Goal: Task Accomplishment & Management: Use online tool/utility

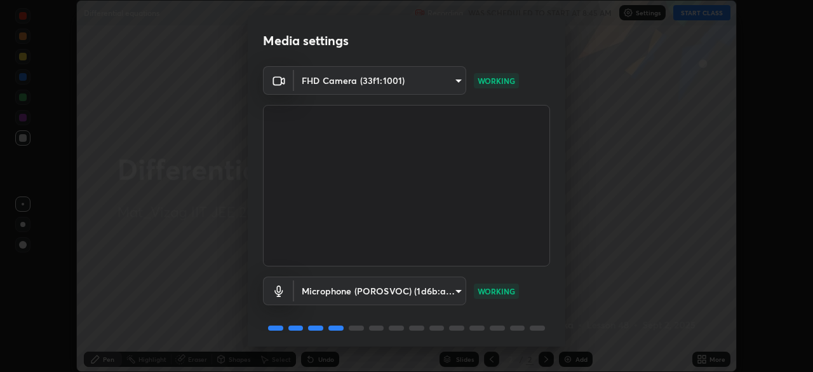
scroll to position [45, 0]
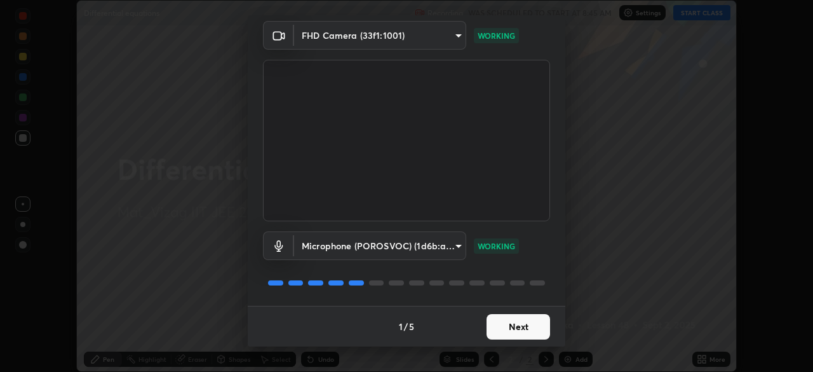
click at [530, 323] on button "Next" at bounding box center [519, 326] width 64 height 25
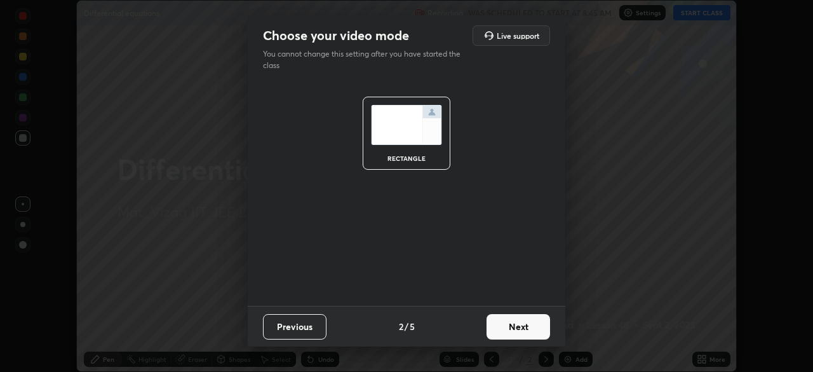
click at [531, 326] on button "Next" at bounding box center [519, 326] width 64 height 25
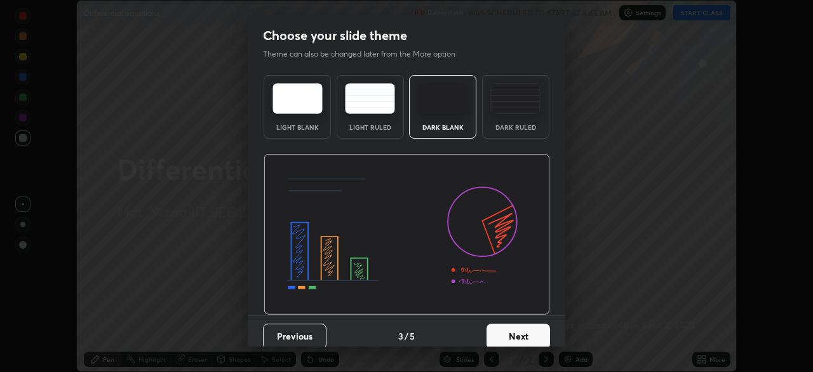
click at [528, 119] on div "Dark Ruled" at bounding box center [515, 107] width 67 height 64
click at [534, 337] on button "Next" at bounding box center [519, 335] width 64 height 25
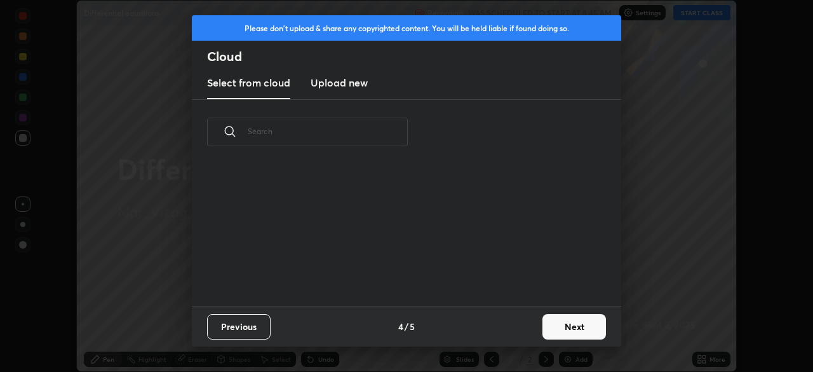
click at [561, 324] on button "Next" at bounding box center [574, 326] width 64 height 25
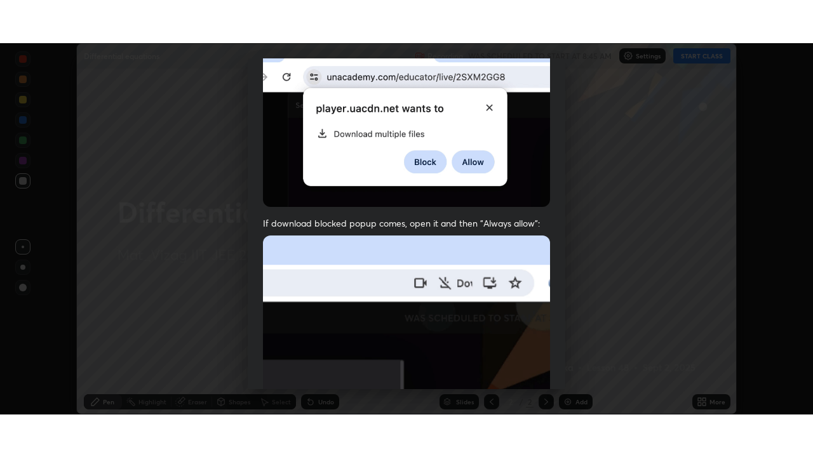
scroll to position [304, 0]
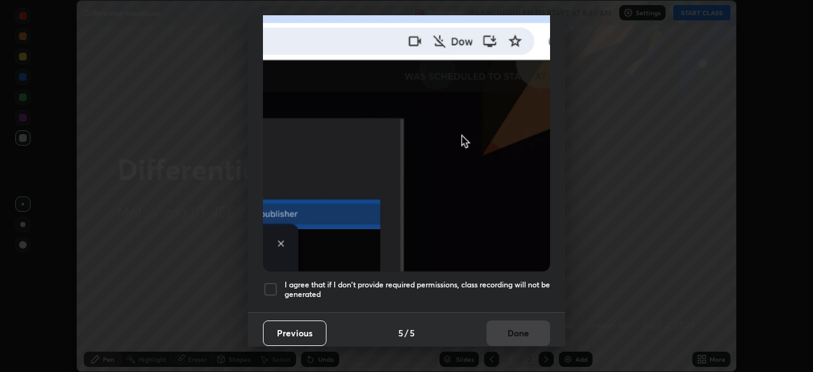
click at [502, 279] on h5 "I agree that if I don't provide required permissions, class recording will not …" at bounding box center [417, 289] width 265 height 20
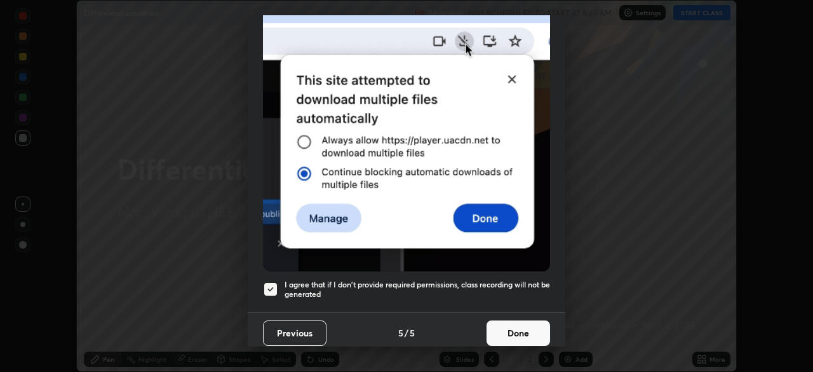
click at [511, 328] on button "Done" at bounding box center [519, 332] width 64 height 25
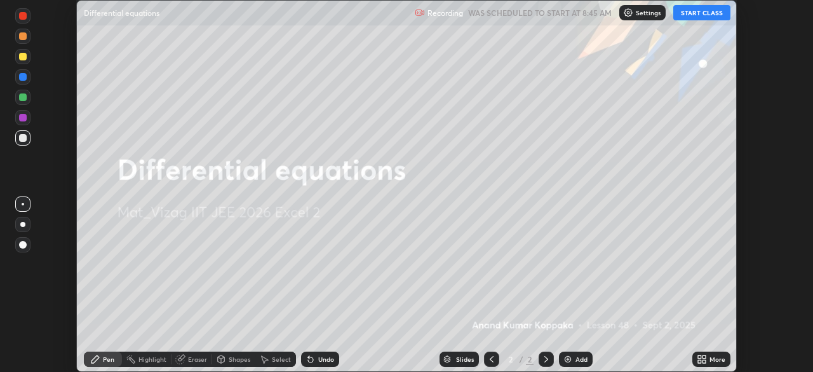
click at [701, 15] on button "START CLASS" at bounding box center [701, 12] width 57 height 15
click at [711, 352] on div "More" at bounding box center [711, 358] width 38 height 15
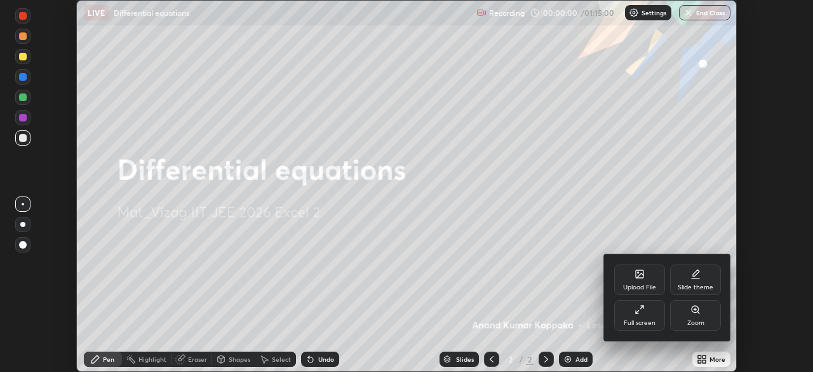
click at [646, 312] on div "Full screen" at bounding box center [639, 315] width 51 height 30
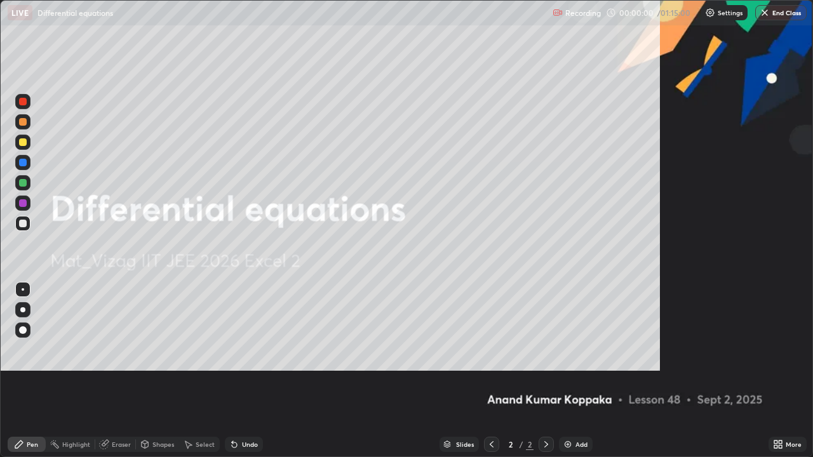
scroll to position [457, 813]
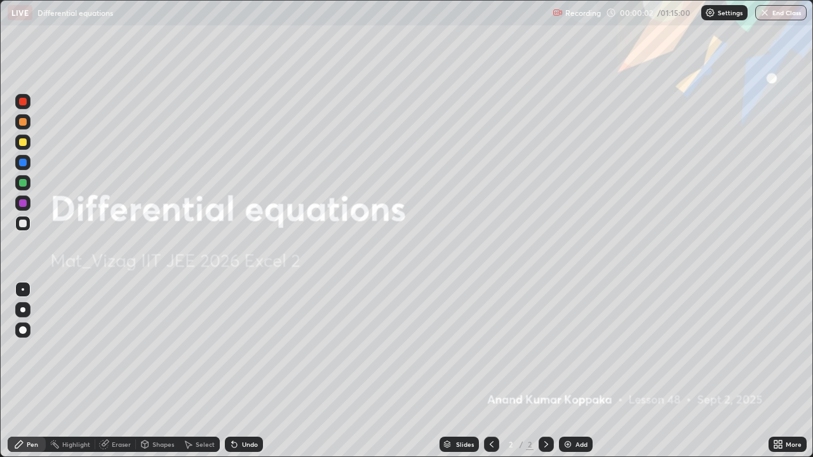
click at [28, 312] on div at bounding box center [22, 309] width 15 height 15
click at [576, 371] on div "Add" at bounding box center [581, 444] width 12 height 6
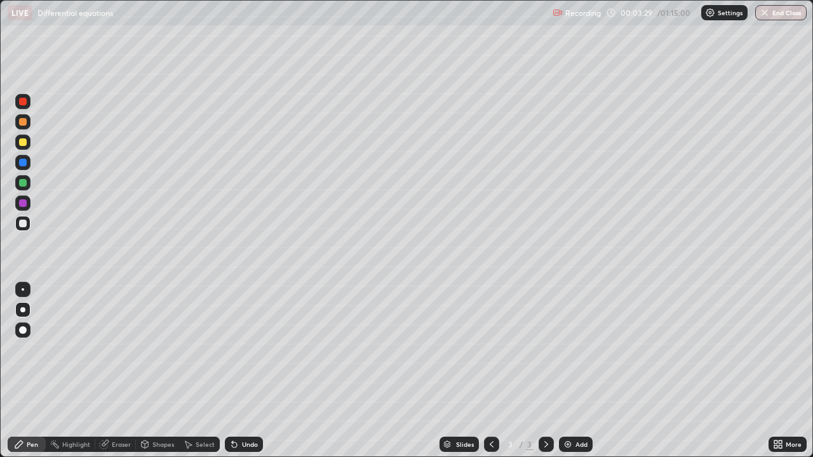
click at [23, 143] on div at bounding box center [23, 142] width 8 height 8
click at [23, 224] on div at bounding box center [23, 224] width 8 height 8
click at [246, 371] on div "Undo" at bounding box center [244, 444] width 38 height 15
click at [111, 371] on div "Eraser" at bounding box center [115, 444] width 41 height 15
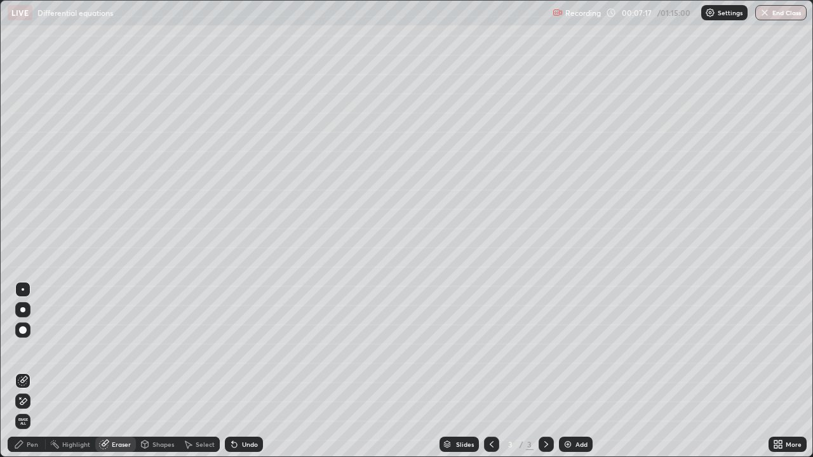
click at [33, 371] on div "Pen" at bounding box center [32, 444] width 11 height 6
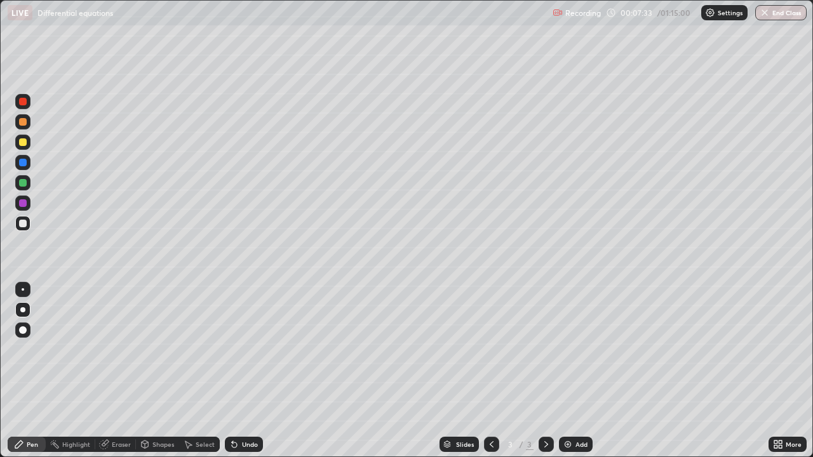
click at [25, 142] on div at bounding box center [23, 142] width 8 height 8
click at [22, 184] on div at bounding box center [23, 183] width 8 height 8
click at [26, 140] on div at bounding box center [23, 142] width 8 height 8
click at [21, 104] on div at bounding box center [23, 102] width 8 height 8
click at [26, 144] on div at bounding box center [23, 142] width 8 height 8
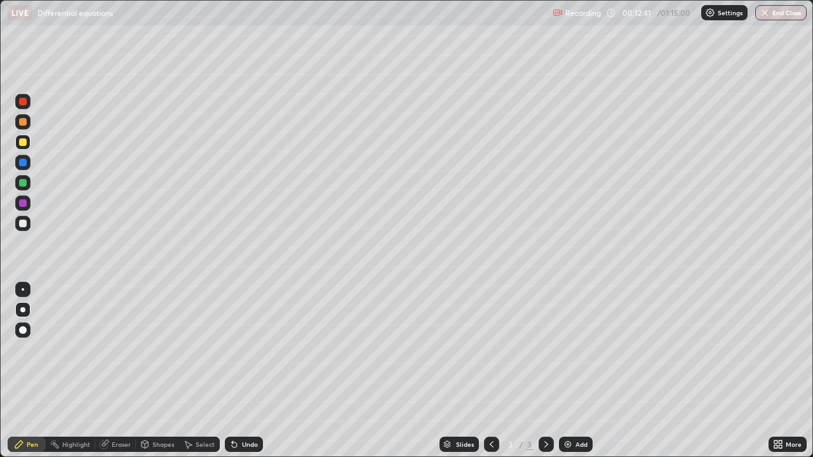
click at [25, 226] on div at bounding box center [23, 224] width 8 height 8
click at [23, 102] on div at bounding box center [23, 102] width 8 height 8
click at [574, 371] on div "Add" at bounding box center [576, 444] width 34 height 15
click at [26, 143] on div at bounding box center [23, 142] width 8 height 8
click at [26, 220] on div at bounding box center [22, 223] width 15 height 15
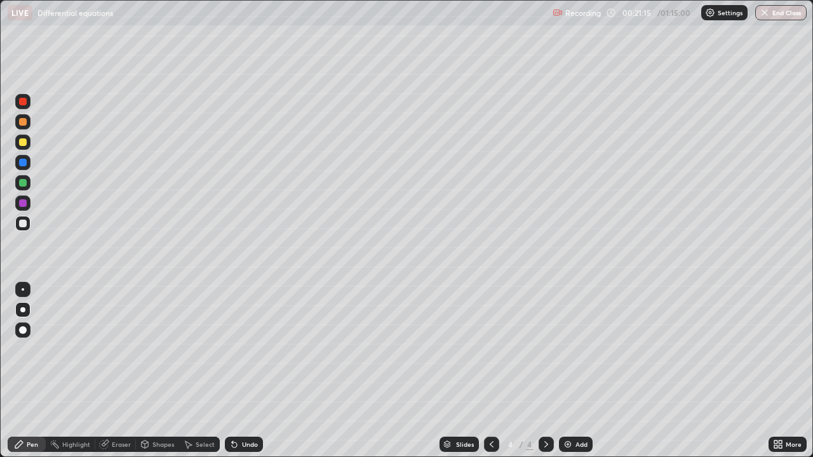
click at [25, 224] on div at bounding box center [23, 224] width 8 height 8
click at [117, 371] on div "Eraser" at bounding box center [121, 444] width 19 height 6
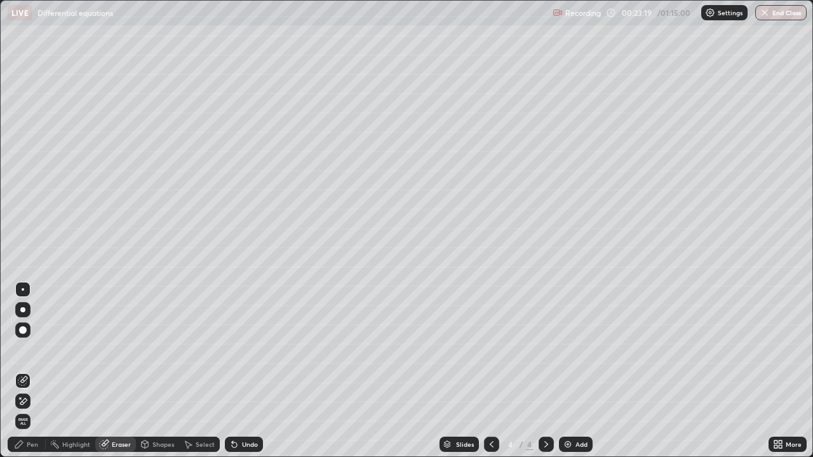
click at [37, 371] on div "Pen" at bounding box center [32, 444] width 11 height 6
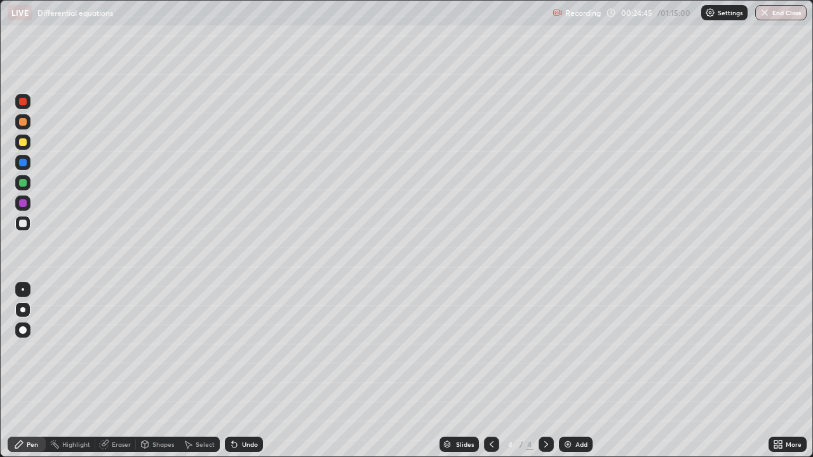
click at [26, 121] on div at bounding box center [23, 122] width 8 height 8
click at [23, 221] on div at bounding box center [23, 224] width 8 height 8
click at [572, 371] on div "Add" at bounding box center [576, 444] width 34 height 15
click at [25, 145] on div at bounding box center [22, 142] width 15 height 15
click at [24, 226] on div at bounding box center [23, 224] width 8 height 8
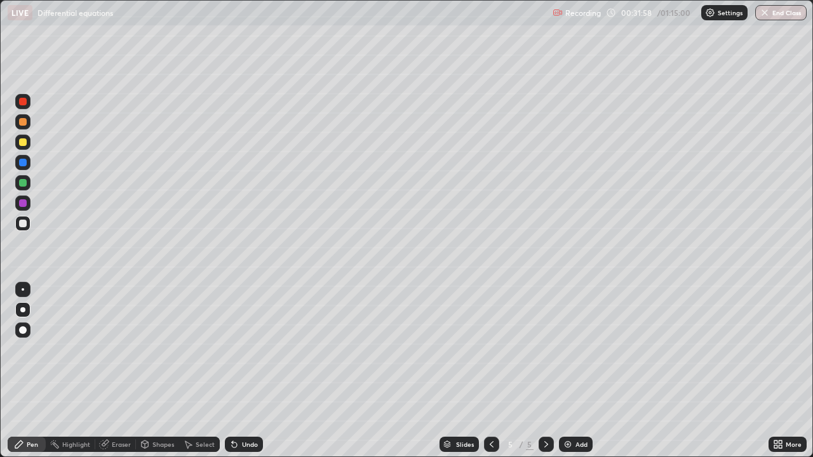
click at [114, 371] on div "Eraser" at bounding box center [121, 444] width 19 height 6
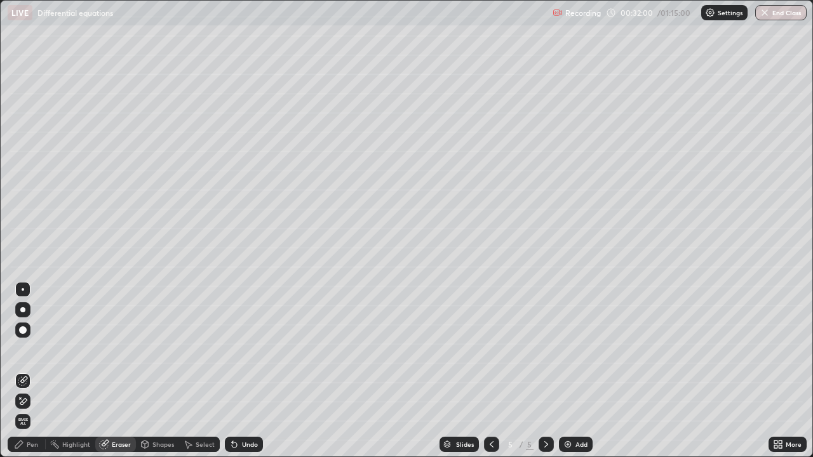
click at [27, 371] on div "Pen" at bounding box center [32, 444] width 11 height 6
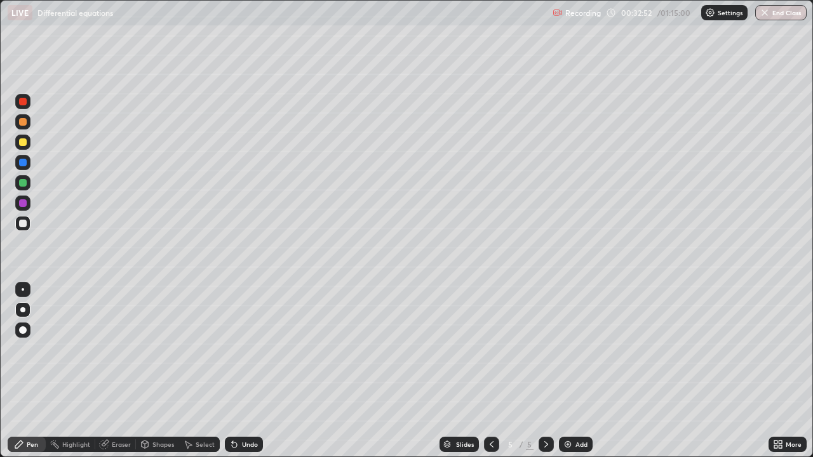
click at [72, 371] on div "Highlight" at bounding box center [76, 444] width 28 height 6
click at [121, 371] on div "Eraser" at bounding box center [121, 444] width 19 height 6
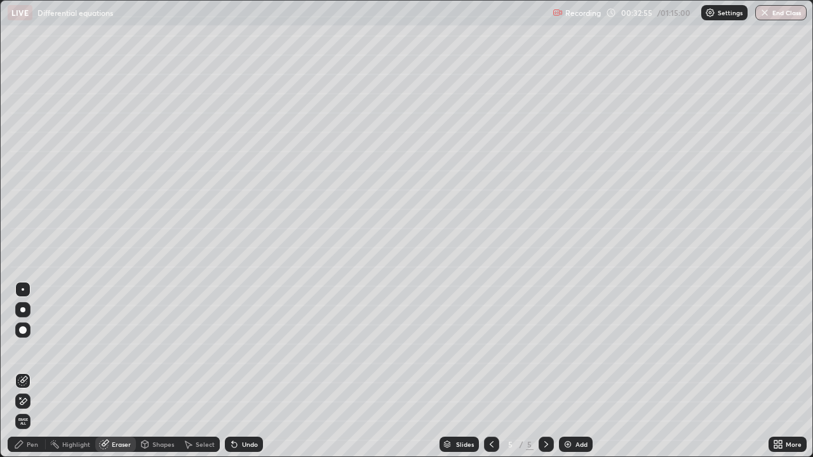
click at [17, 371] on icon at bounding box center [19, 445] width 10 height 10
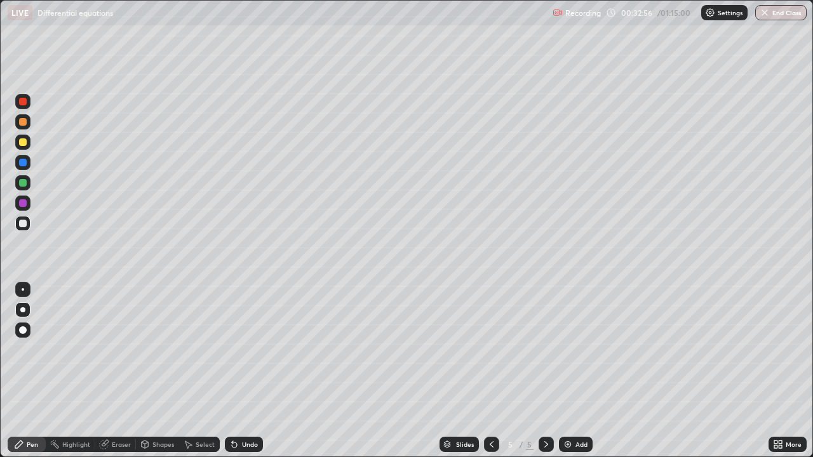
click at [21, 145] on div at bounding box center [23, 142] width 8 height 8
click at [247, 371] on div "Undo" at bounding box center [250, 444] width 16 height 6
click at [111, 371] on div "Eraser" at bounding box center [115, 444] width 41 height 15
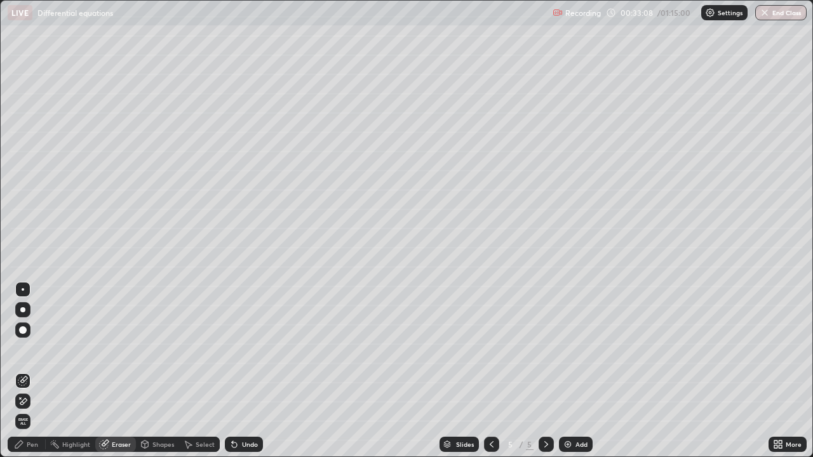
click at [26, 371] on div "Pen" at bounding box center [27, 444] width 38 height 15
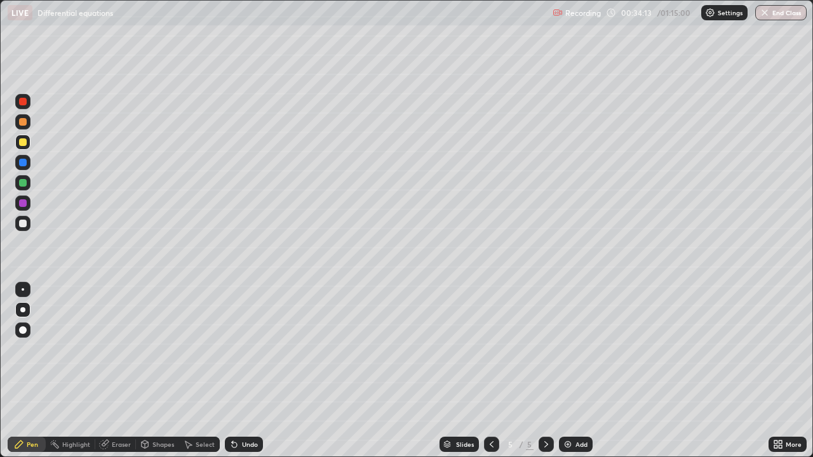
click at [255, 371] on div "Undo" at bounding box center [250, 444] width 16 height 6
click at [248, 371] on div "Undo" at bounding box center [250, 444] width 16 height 6
click at [245, 371] on div "Undo" at bounding box center [250, 444] width 16 height 6
click at [23, 183] on div at bounding box center [23, 183] width 8 height 8
click at [23, 221] on div at bounding box center [23, 224] width 8 height 8
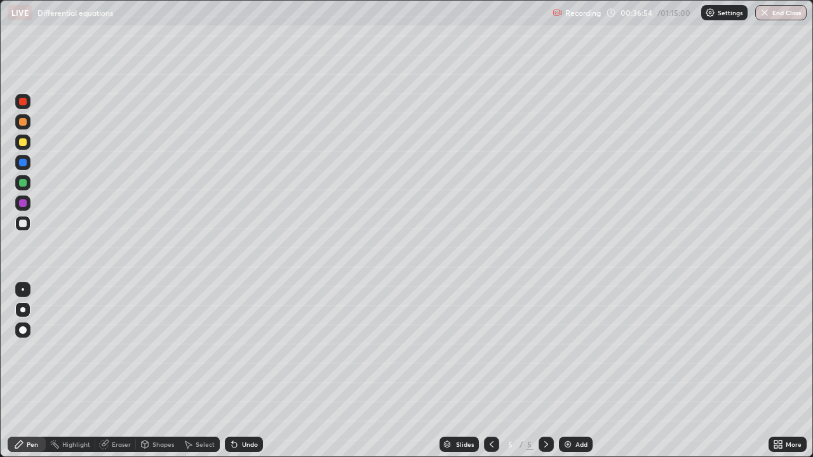
click at [583, 371] on div "Add" at bounding box center [581, 444] width 12 height 6
click at [28, 123] on div at bounding box center [22, 121] width 15 height 15
click at [20, 142] on div at bounding box center [23, 142] width 8 height 8
click at [23, 221] on div at bounding box center [23, 224] width 8 height 8
click at [24, 144] on div at bounding box center [23, 142] width 8 height 8
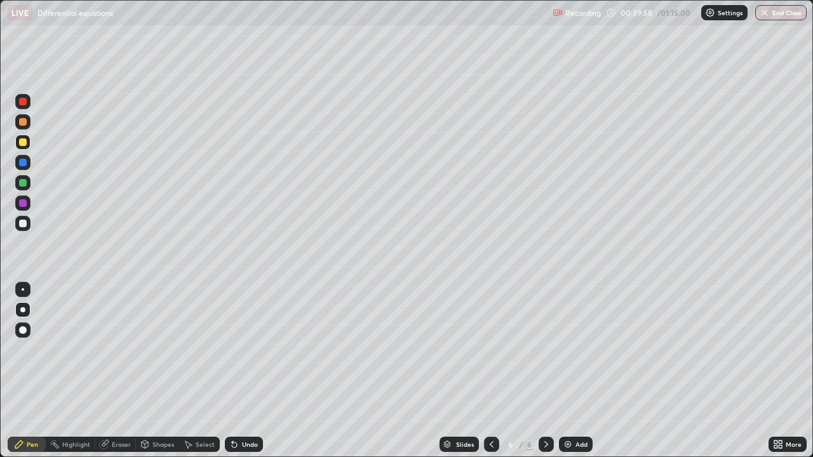
click at [23, 224] on div at bounding box center [23, 224] width 8 height 8
click at [250, 371] on div "Undo" at bounding box center [250, 444] width 16 height 6
click at [22, 145] on div at bounding box center [23, 142] width 8 height 8
click at [24, 224] on div at bounding box center [23, 224] width 8 height 8
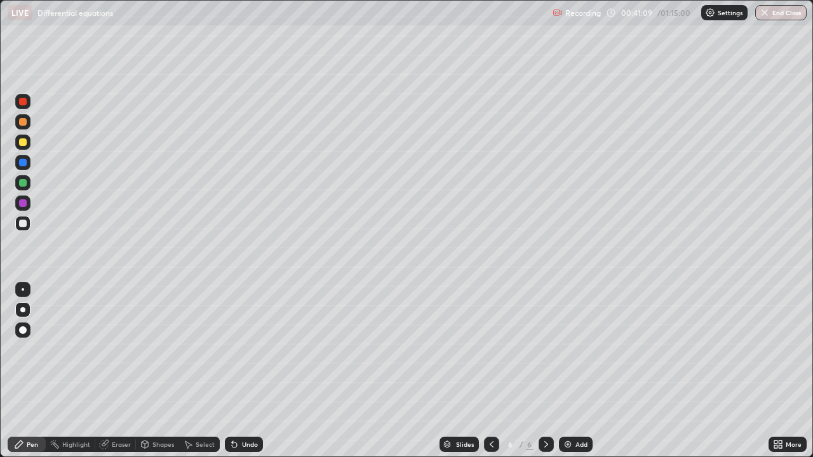
click at [25, 227] on div at bounding box center [23, 224] width 8 height 8
click at [23, 144] on div at bounding box center [23, 142] width 8 height 8
click at [245, 371] on div "Undo" at bounding box center [250, 444] width 16 height 6
click at [250, 371] on div "Undo" at bounding box center [250, 444] width 16 height 6
click at [25, 225] on div at bounding box center [23, 224] width 8 height 8
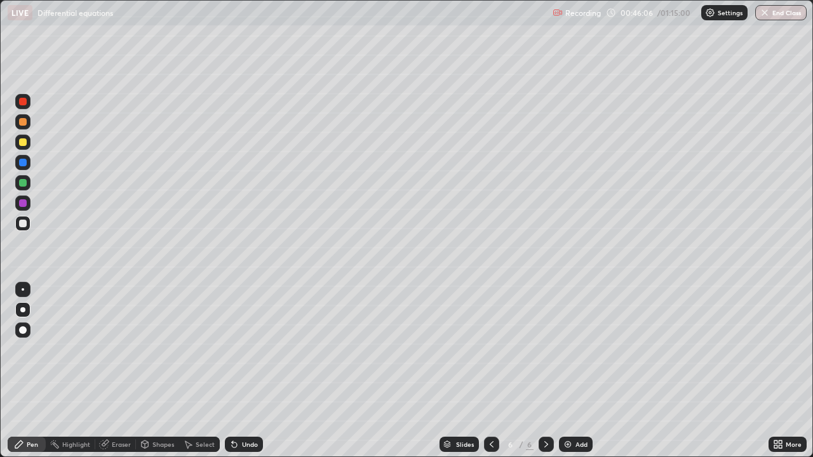
click at [579, 371] on div "Add" at bounding box center [581, 444] width 12 height 6
click at [28, 143] on div at bounding box center [22, 142] width 15 height 15
click at [27, 224] on div at bounding box center [22, 223] width 15 height 15
click at [126, 371] on div "Eraser" at bounding box center [121, 444] width 19 height 6
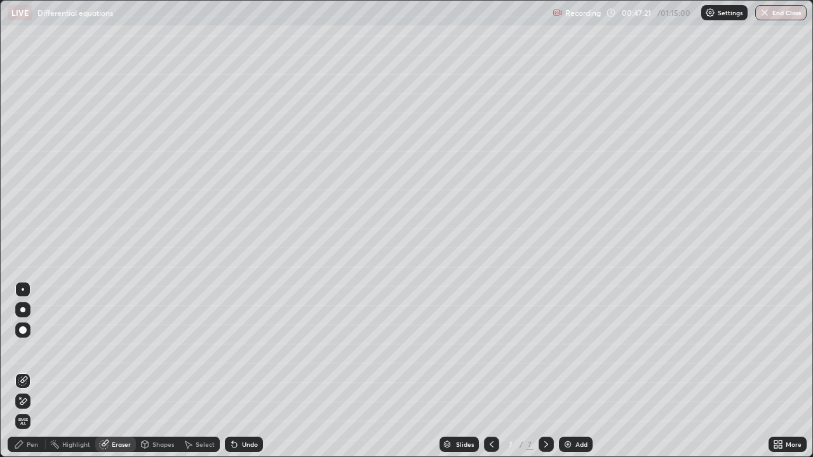
click at [30, 371] on div "Pen" at bounding box center [32, 444] width 11 height 6
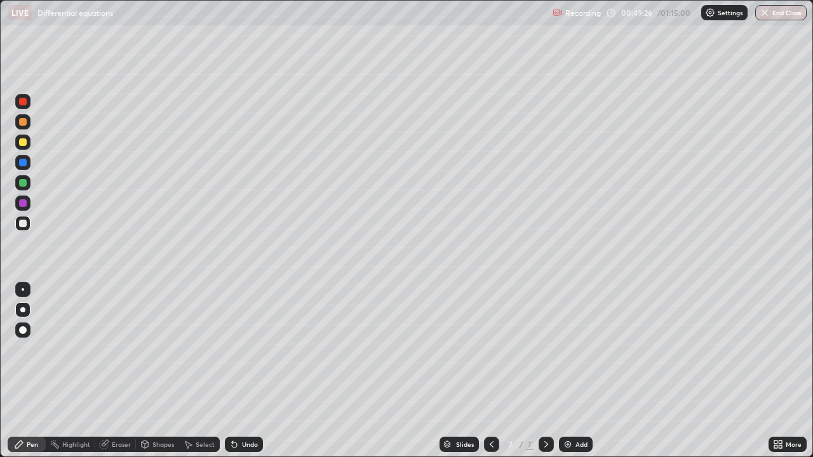
click at [20, 145] on div at bounding box center [23, 142] width 8 height 8
click at [26, 227] on div at bounding box center [22, 223] width 15 height 15
click at [20, 147] on div at bounding box center [22, 142] width 15 height 15
click at [28, 227] on div at bounding box center [22, 223] width 15 height 15
click at [246, 371] on div "Undo" at bounding box center [250, 444] width 16 height 6
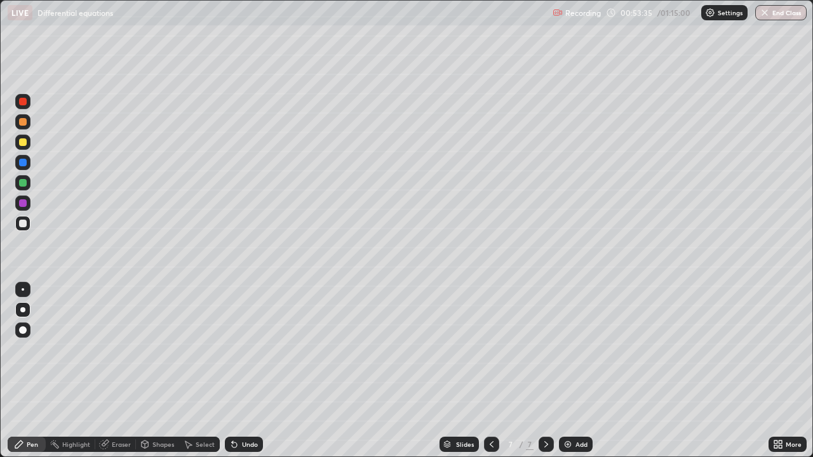
click at [242, 371] on div "Undo" at bounding box center [250, 444] width 16 height 6
click at [239, 371] on div "Undo" at bounding box center [244, 444] width 38 height 15
click at [27, 143] on div at bounding box center [22, 142] width 15 height 15
click at [23, 224] on div at bounding box center [23, 224] width 8 height 8
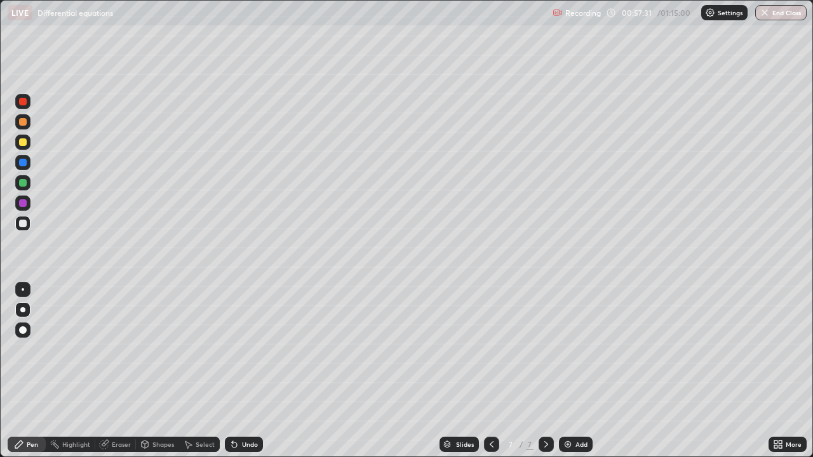
click at [572, 371] on img at bounding box center [568, 445] width 10 height 10
click at [23, 142] on div at bounding box center [23, 142] width 8 height 8
click at [23, 224] on div at bounding box center [23, 224] width 8 height 8
click at [121, 371] on div "Eraser" at bounding box center [115, 444] width 41 height 15
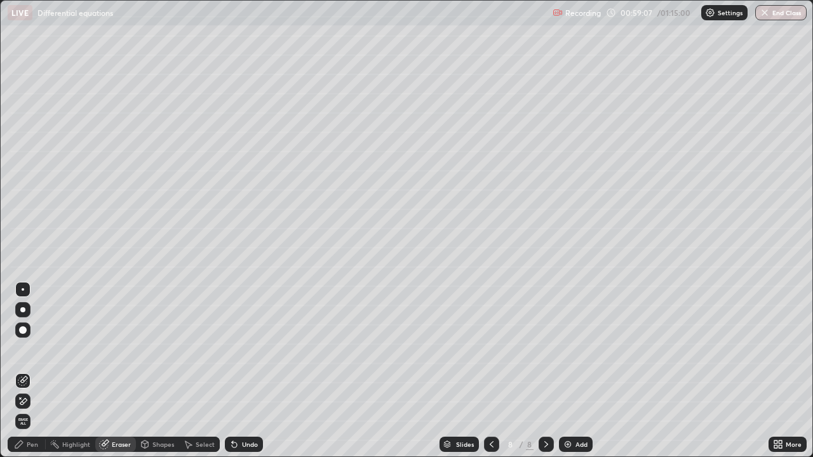
click at [24, 371] on div "Pen" at bounding box center [27, 444] width 38 height 15
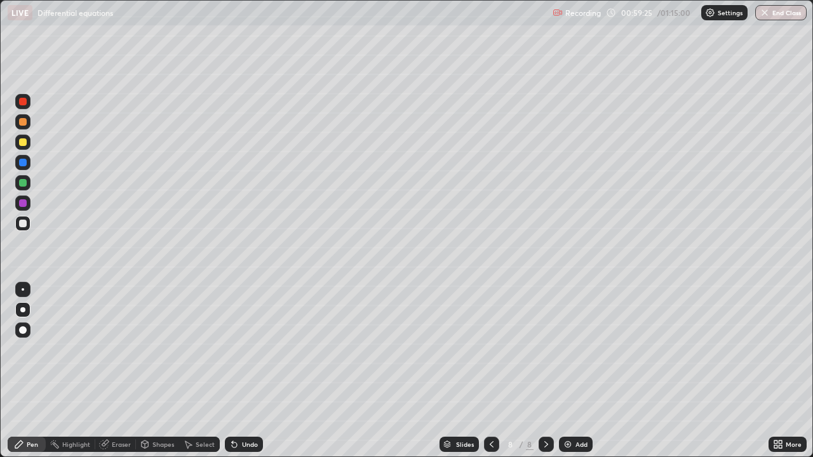
click at [194, 371] on div "Select" at bounding box center [199, 444] width 41 height 15
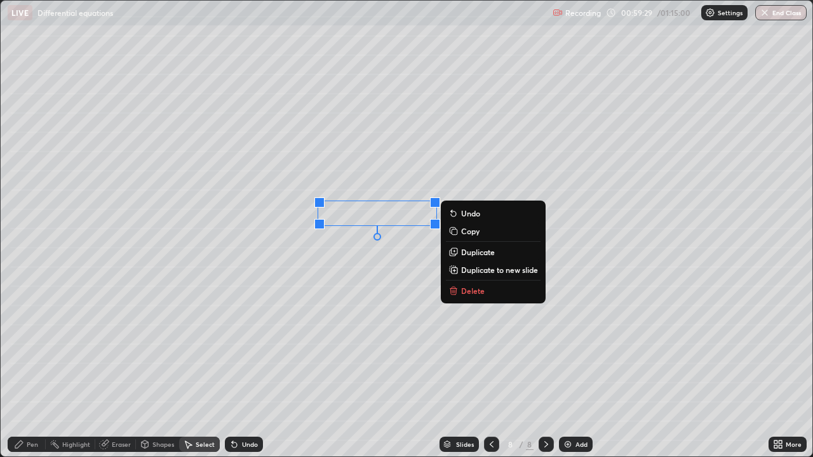
click at [29, 371] on div "Pen" at bounding box center [32, 444] width 11 height 6
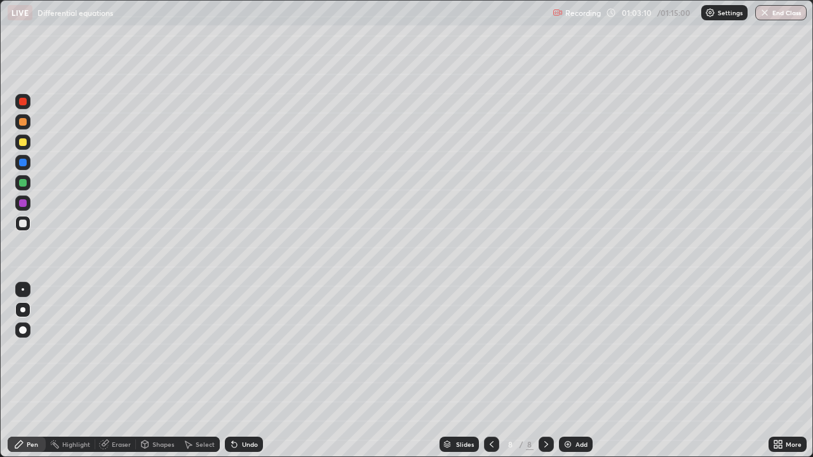
click at [578, 371] on div "Add" at bounding box center [581, 444] width 12 height 6
click at [490, 371] on icon at bounding box center [492, 445] width 10 height 10
click at [545, 371] on icon at bounding box center [546, 445] width 10 height 10
click at [26, 141] on div at bounding box center [23, 142] width 8 height 8
click at [255, 371] on div "Undo" at bounding box center [250, 444] width 16 height 6
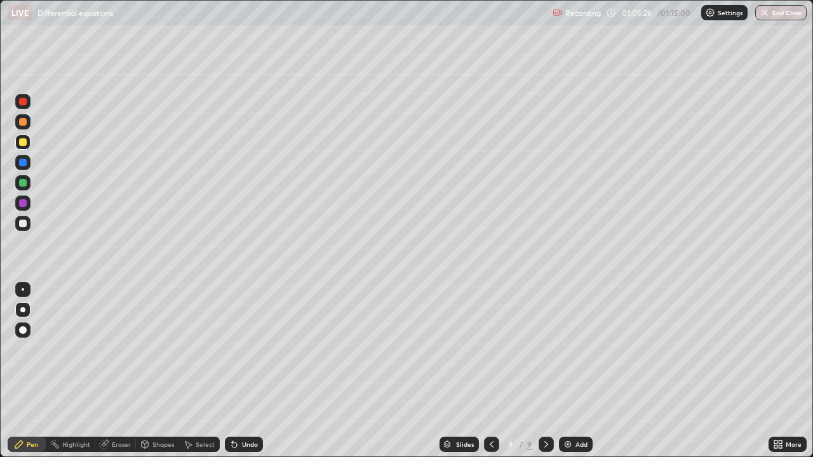
click at [250, 371] on div "Undo" at bounding box center [250, 444] width 16 height 6
click at [257, 371] on div "Undo" at bounding box center [244, 444] width 38 height 15
click at [20, 226] on div at bounding box center [23, 224] width 8 height 8
click at [236, 371] on icon at bounding box center [234, 445] width 10 height 10
click at [245, 371] on div "Undo" at bounding box center [250, 444] width 16 height 6
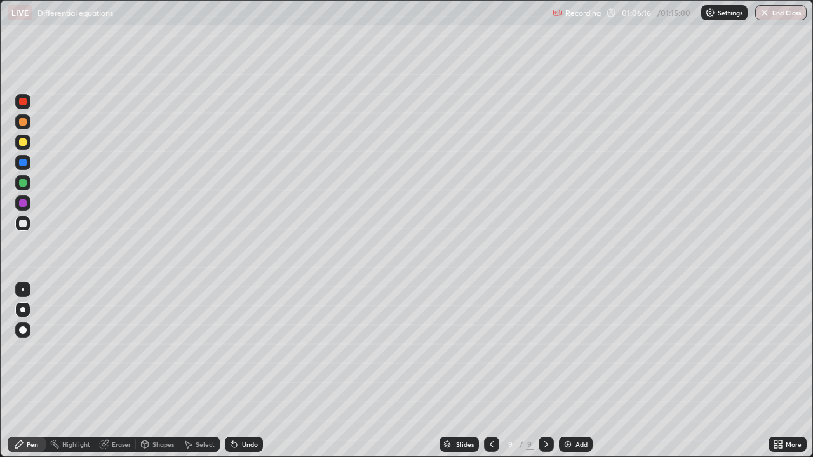
click at [249, 371] on div "Undo" at bounding box center [250, 444] width 16 height 6
click at [250, 371] on div "Undo" at bounding box center [250, 444] width 16 height 6
click at [247, 371] on div "Undo" at bounding box center [244, 444] width 38 height 15
click at [243, 371] on div "Undo" at bounding box center [244, 444] width 38 height 15
click at [244, 371] on div "Undo" at bounding box center [244, 444] width 38 height 15
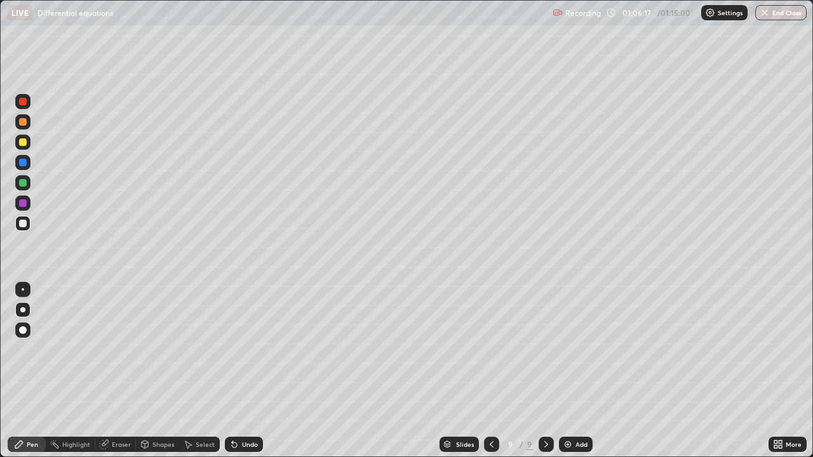
click at [246, 371] on div "Undo" at bounding box center [244, 444] width 38 height 15
click at [28, 142] on div at bounding box center [22, 142] width 15 height 15
click at [25, 226] on div at bounding box center [23, 224] width 8 height 8
click at [778, 17] on button "End Class" at bounding box center [781, 12] width 50 height 15
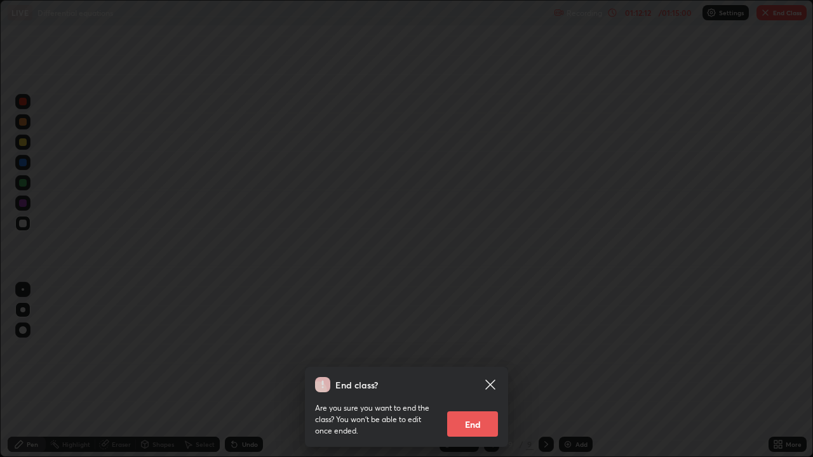
click at [475, 371] on button "End" at bounding box center [472, 424] width 51 height 25
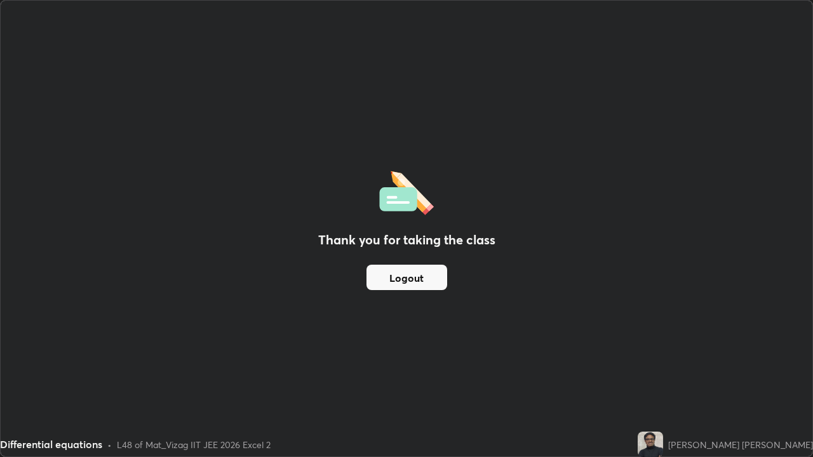
click at [427, 274] on button "Logout" at bounding box center [406, 277] width 81 height 25
